Goal: Task Accomplishment & Management: Manage account settings

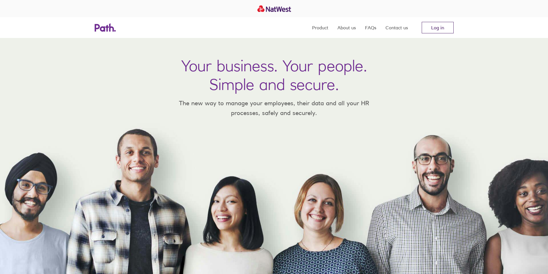
click at [430, 29] on link "Log in" at bounding box center [438, 28] width 32 height 12
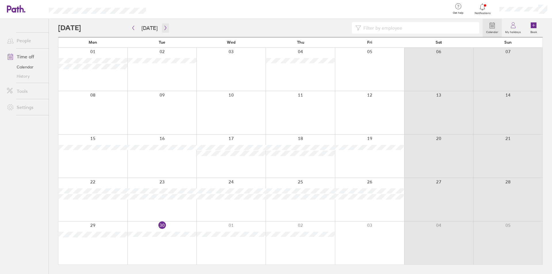
click at [162, 29] on button "button" at bounding box center [165, 27] width 7 height 9
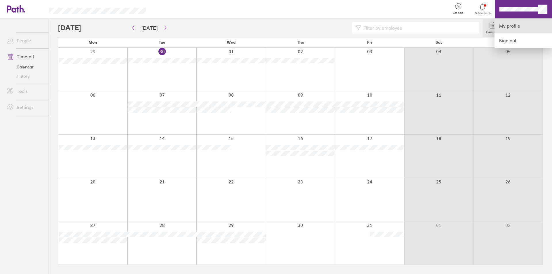
click at [518, 28] on link "My profile" at bounding box center [524, 26] width 58 height 15
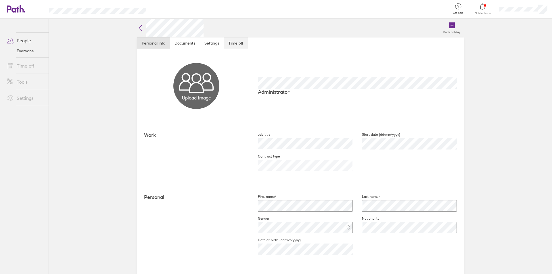
click at [233, 42] on link "Time off" at bounding box center [236, 43] width 24 height 12
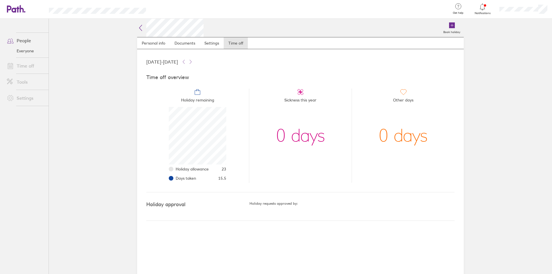
scroll to position [58, 58]
click at [183, 178] on span "Days taken" at bounding box center [186, 178] width 20 height 5
click at [168, 177] on li "Holiday remaining Holiday allowance 23 Days taken 15.5" at bounding box center [197, 136] width 103 height 94
click at [176, 178] on li "Days taken 15.5" at bounding box center [201, 178] width 51 height 9
click at [176, 170] on li "Holiday allowance 23" at bounding box center [201, 169] width 51 height 9
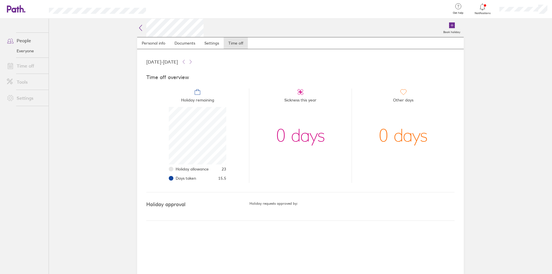
click at [195, 91] on icon at bounding box center [197, 92] width 7 height 7
click at [139, 25] on icon at bounding box center [140, 27] width 7 height 7
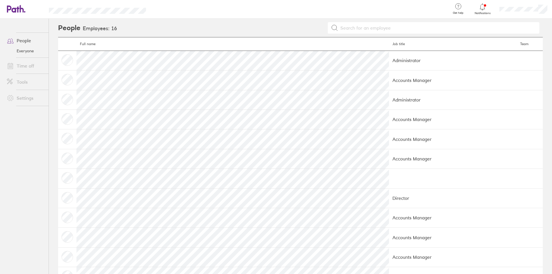
click at [26, 64] on link "Time off" at bounding box center [25, 66] width 46 height 12
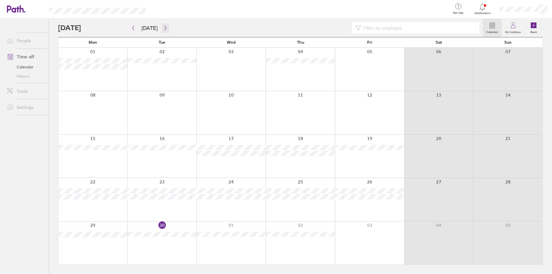
click at [164, 28] on icon "button" at bounding box center [165, 28] width 4 height 5
click at [165, 28] on icon "button" at bounding box center [165, 28] width 4 height 5
click at [165, 28] on icon "button" at bounding box center [166, 28] width 2 height 4
